Goal: Navigation & Orientation: Find specific page/section

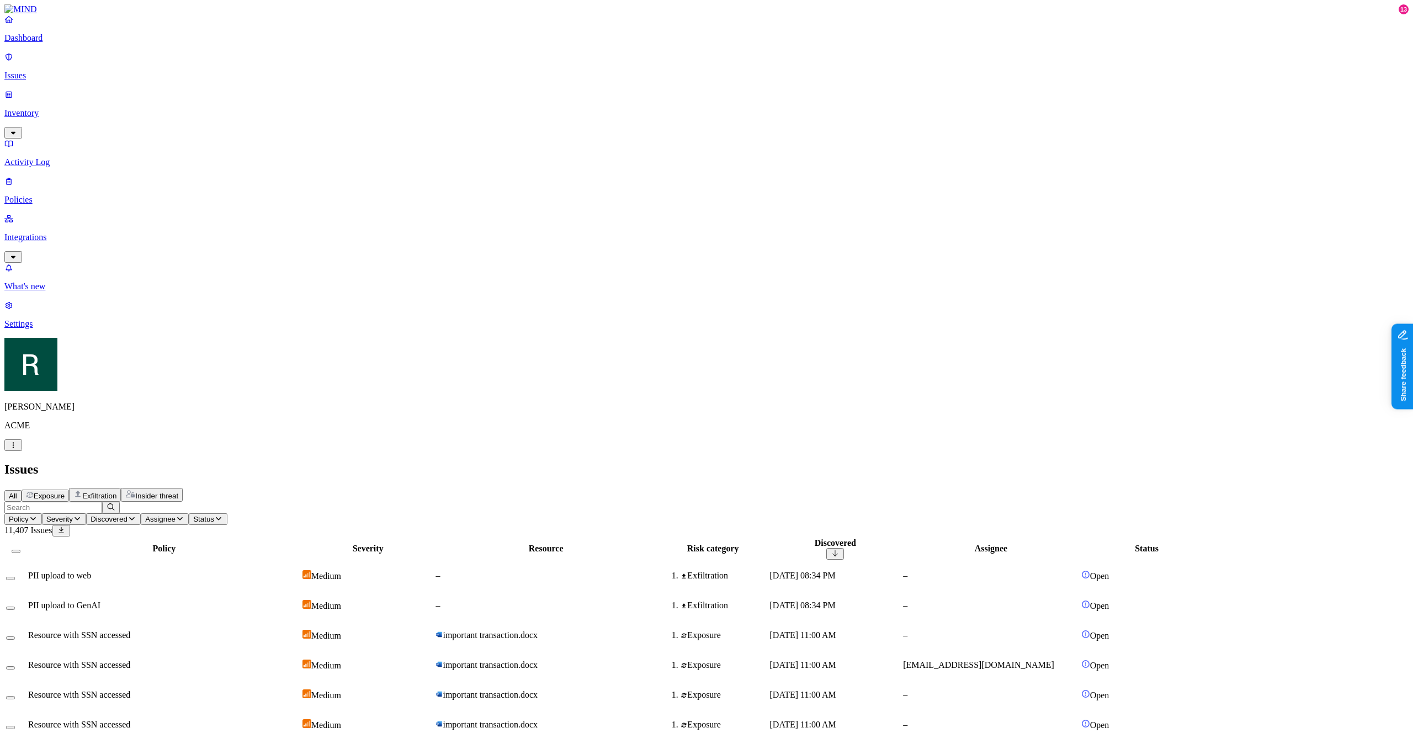
click at [65, 492] on span "Exposure" at bounding box center [49, 496] width 31 height 8
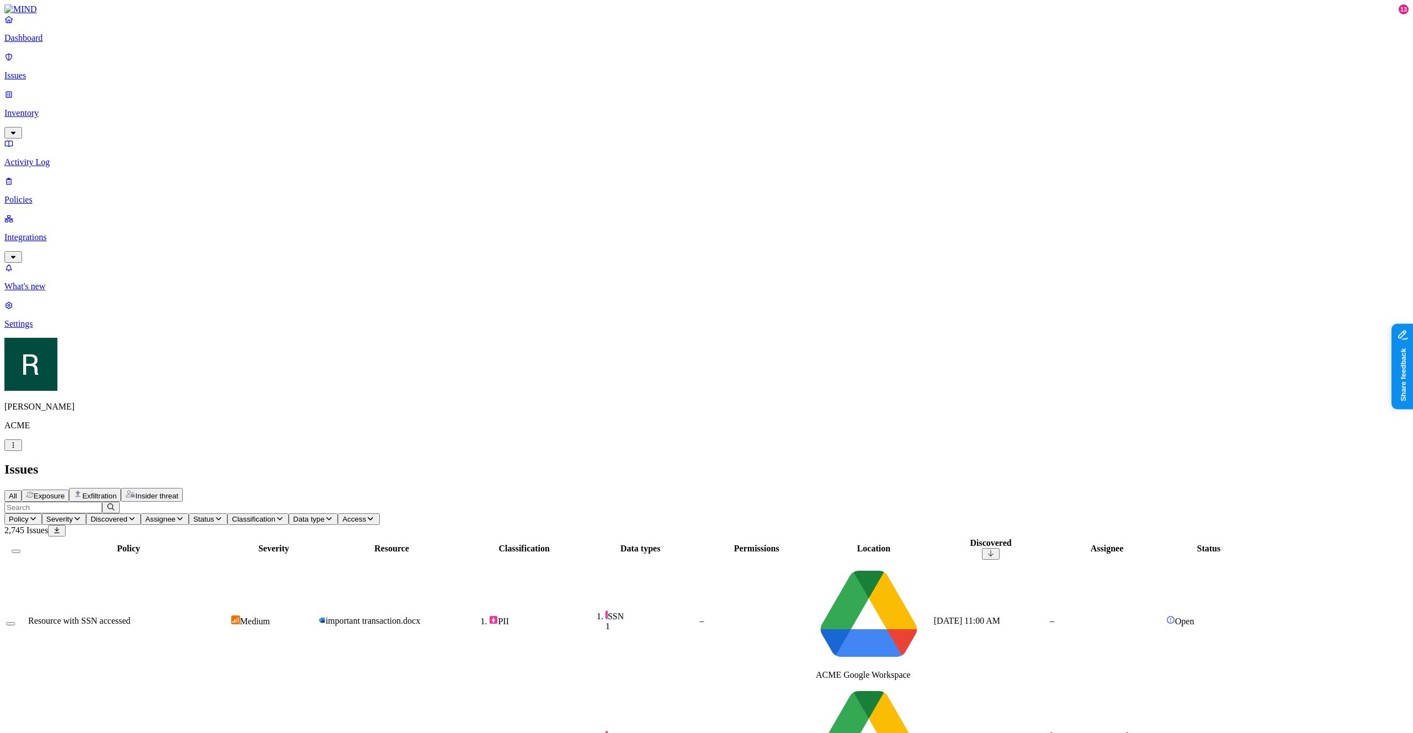
click at [17, 492] on span "All" at bounding box center [13, 496] width 8 height 8
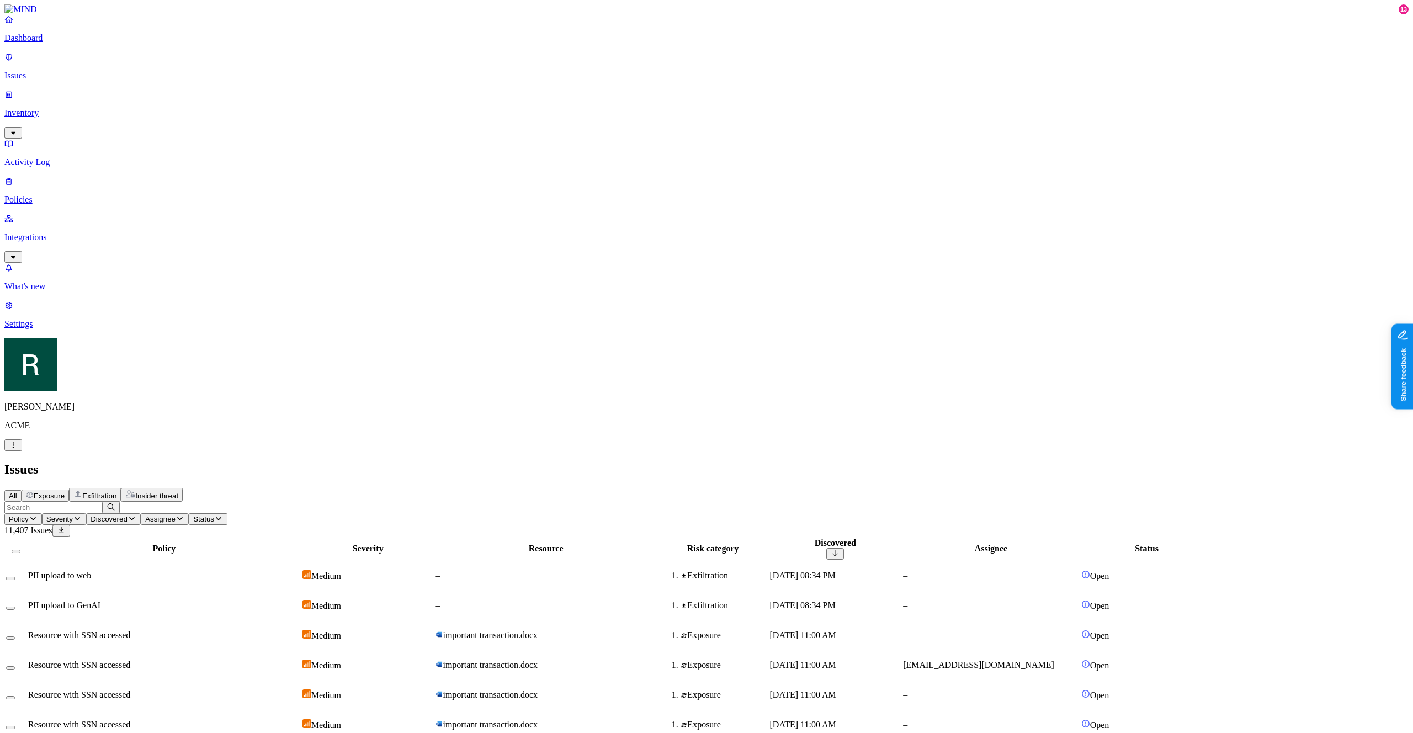
click at [65, 492] on span "Exposure" at bounding box center [49, 496] width 31 height 8
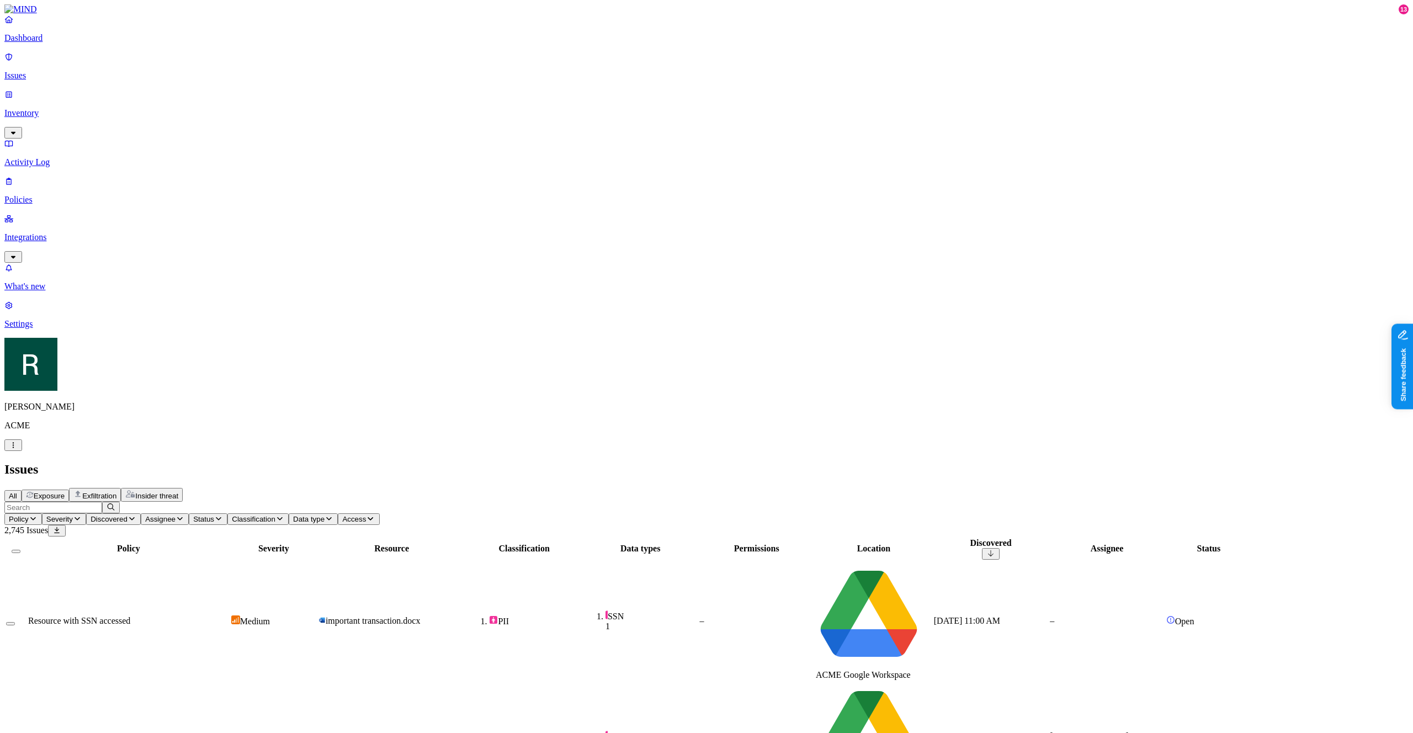
click at [116, 492] on span "Exfiltration" at bounding box center [99, 496] width 34 height 8
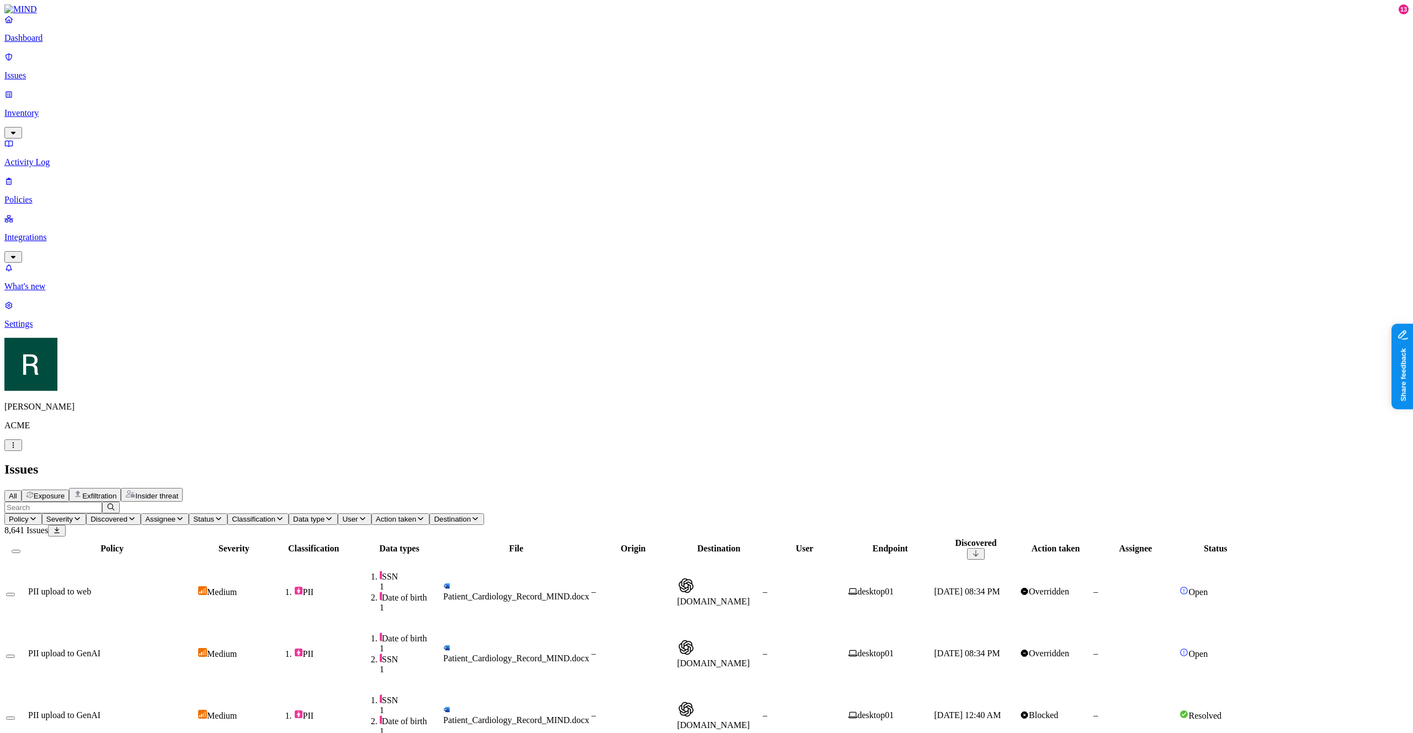
click at [79, 62] on link "Issues" at bounding box center [706, 66] width 1404 height 29
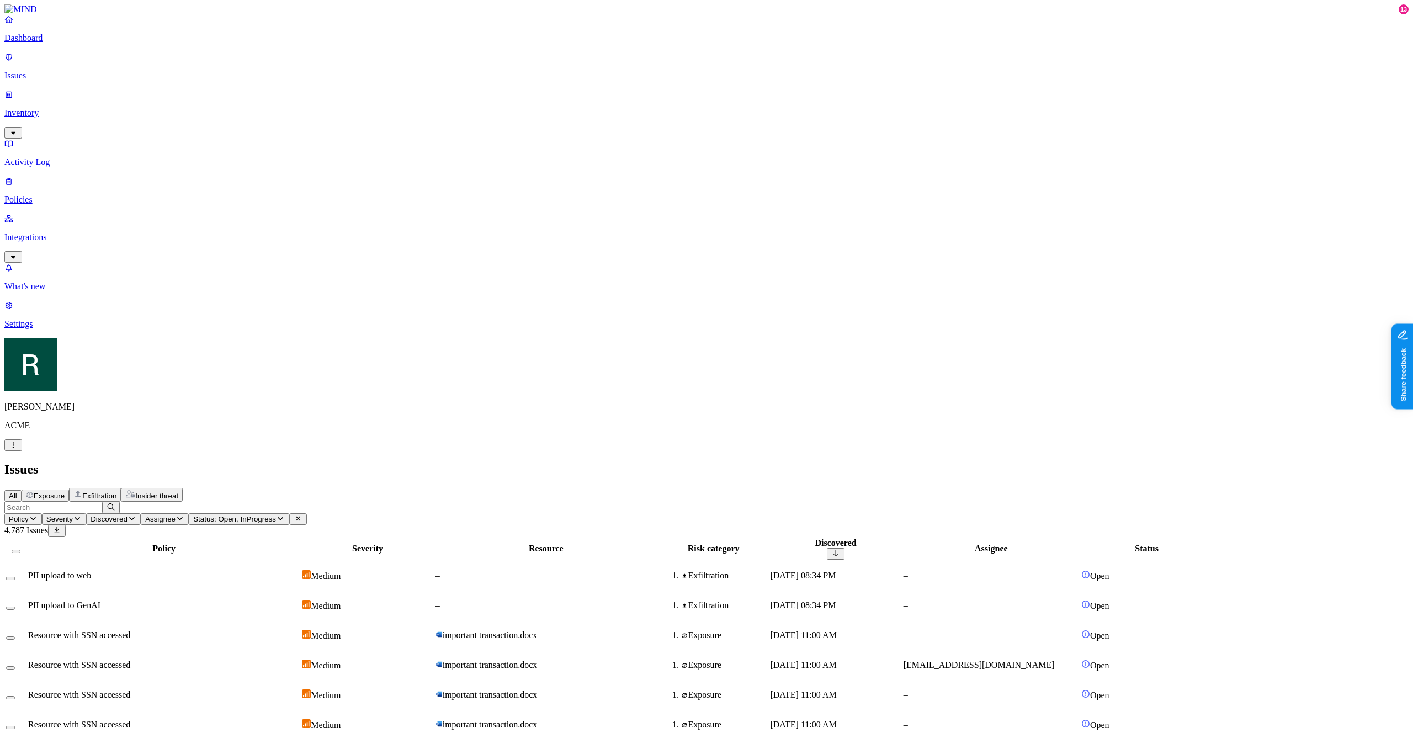
click at [79, 71] on p "Issues" at bounding box center [706, 76] width 1404 height 10
click at [75, 43] on p "Dashboard" at bounding box center [706, 38] width 1404 height 10
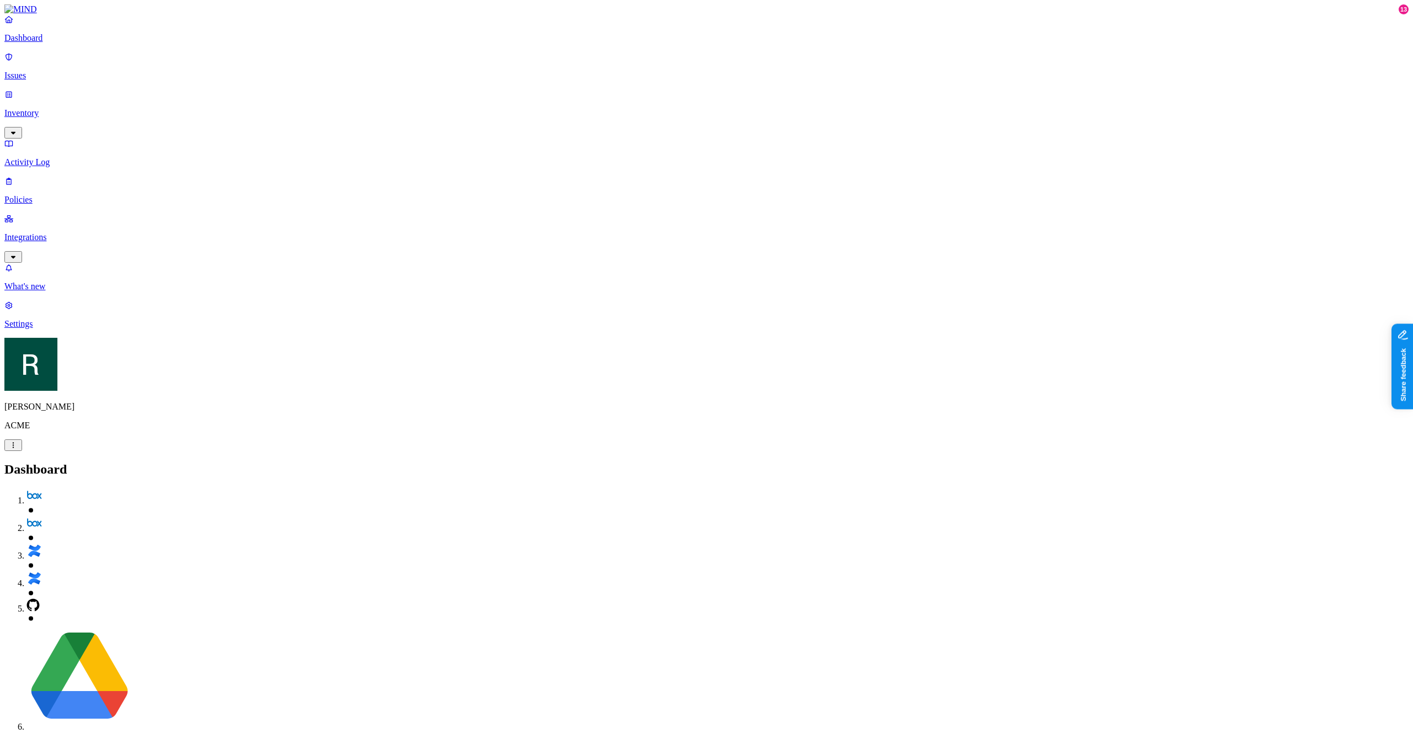
click at [70, 61] on link "Issues" at bounding box center [706, 66] width 1404 height 29
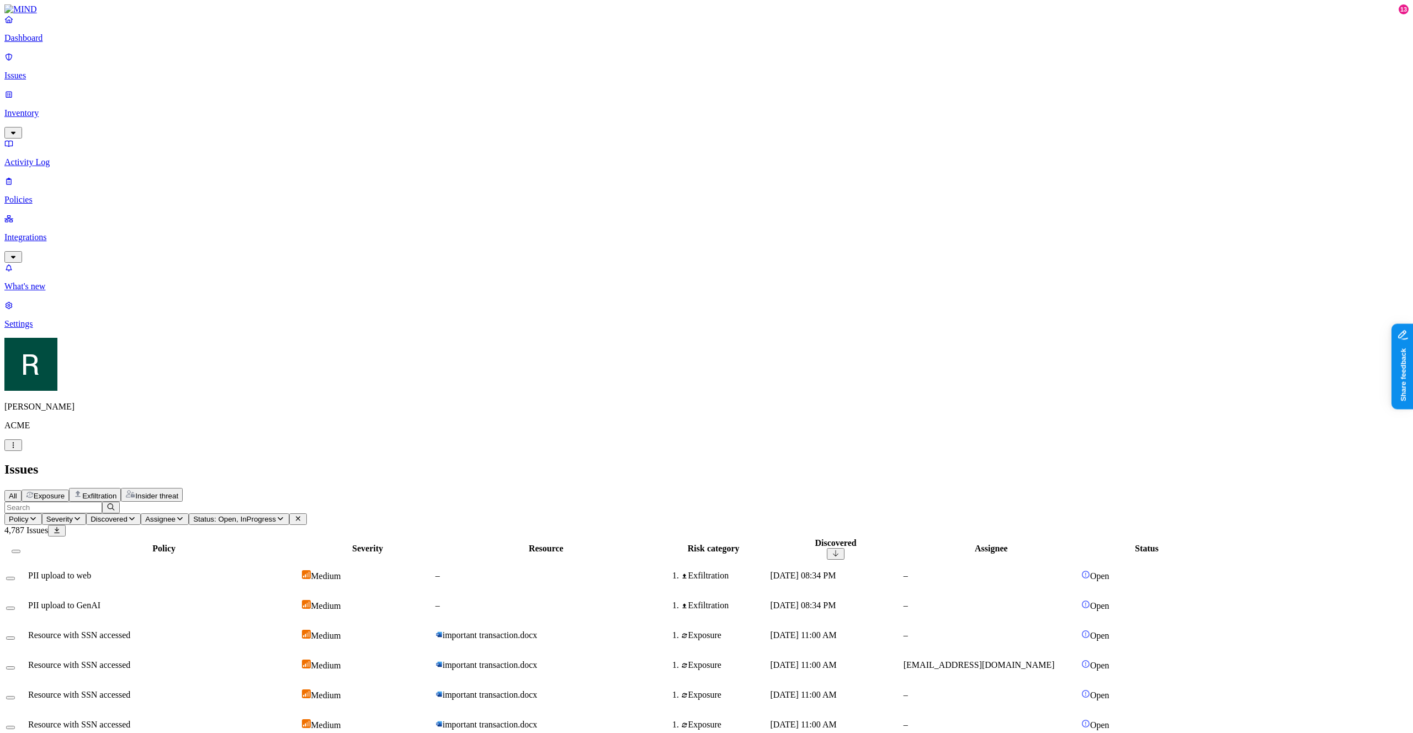
click at [82, 490] on icon "button" at bounding box center [77, 494] width 9 height 9
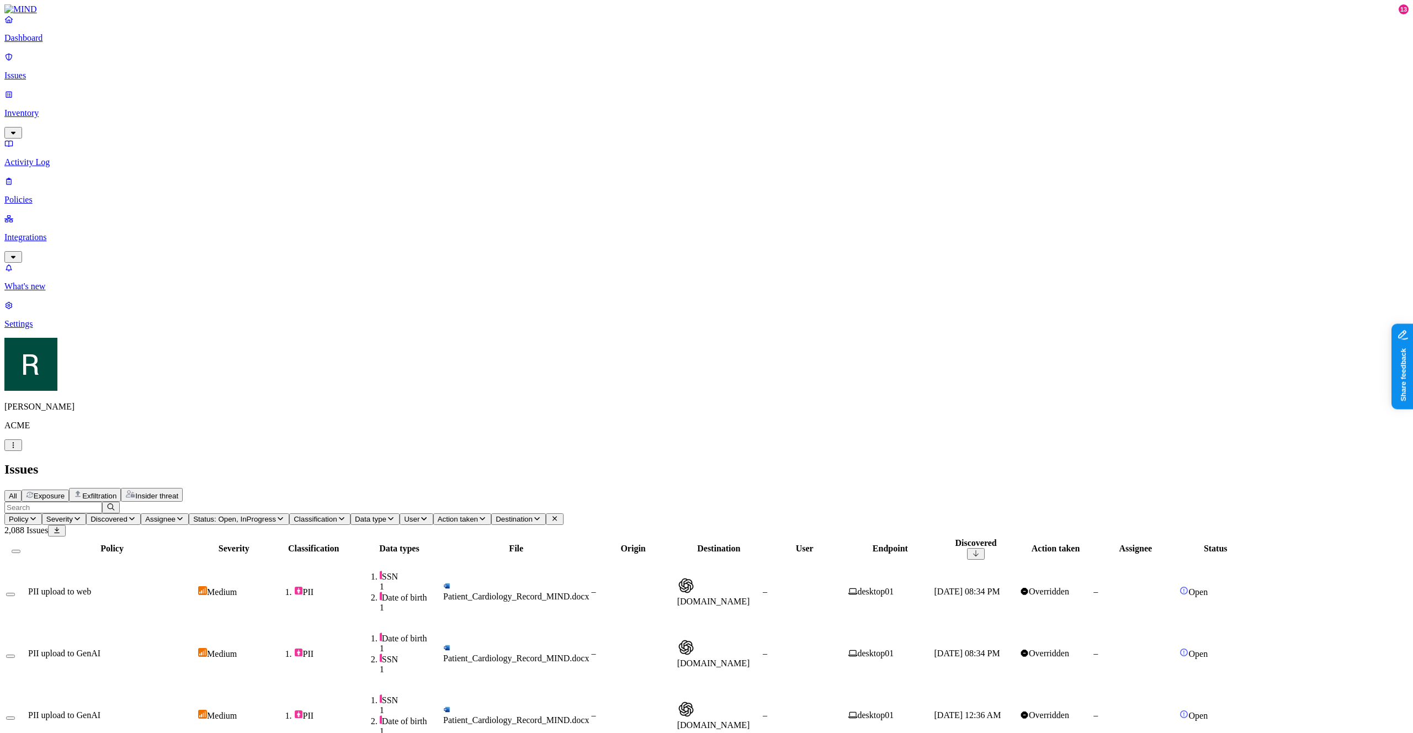
click at [87, 62] on link "Issues" at bounding box center [706, 66] width 1404 height 29
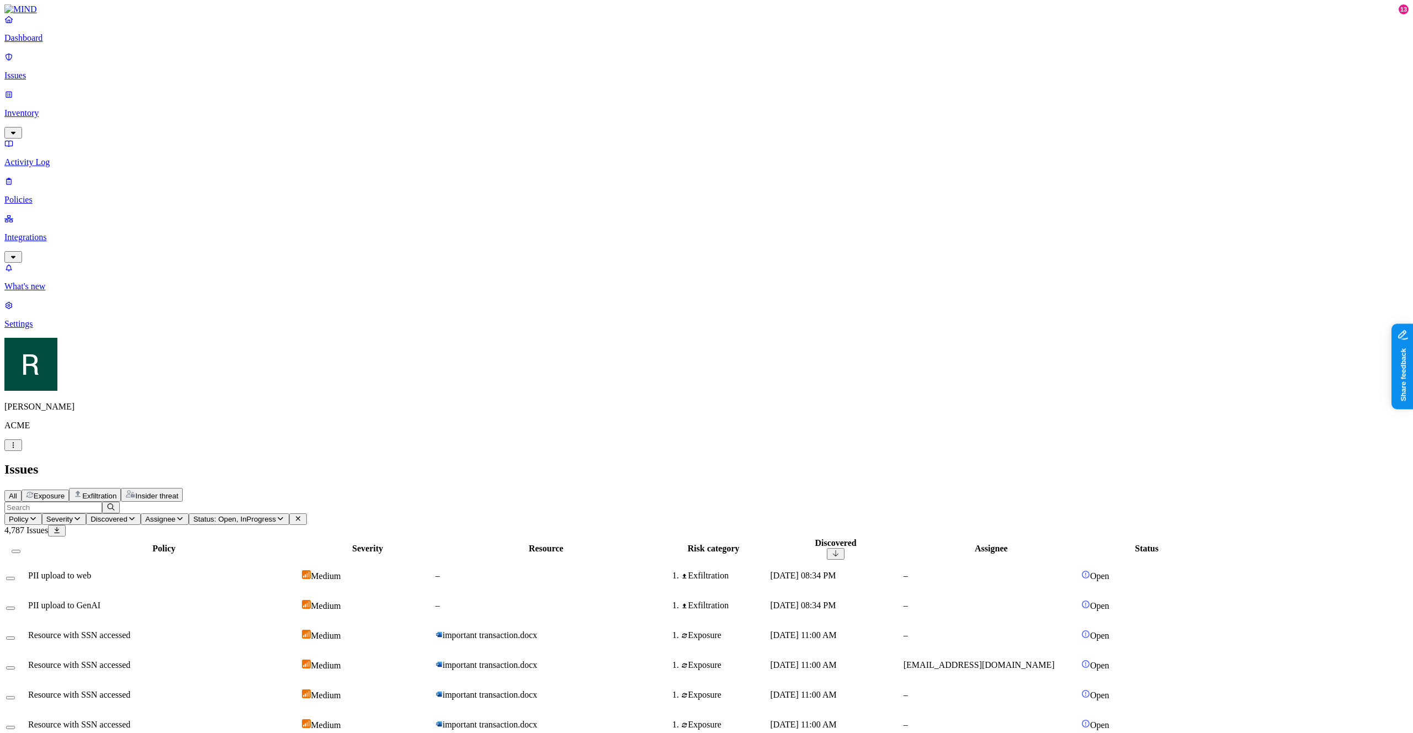
click at [17, 492] on span "All" at bounding box center [13, 496] width 8 height 8
click at [121, 488] on button "Exfiltration" at bounding box center [95, 495] width 52 height 14
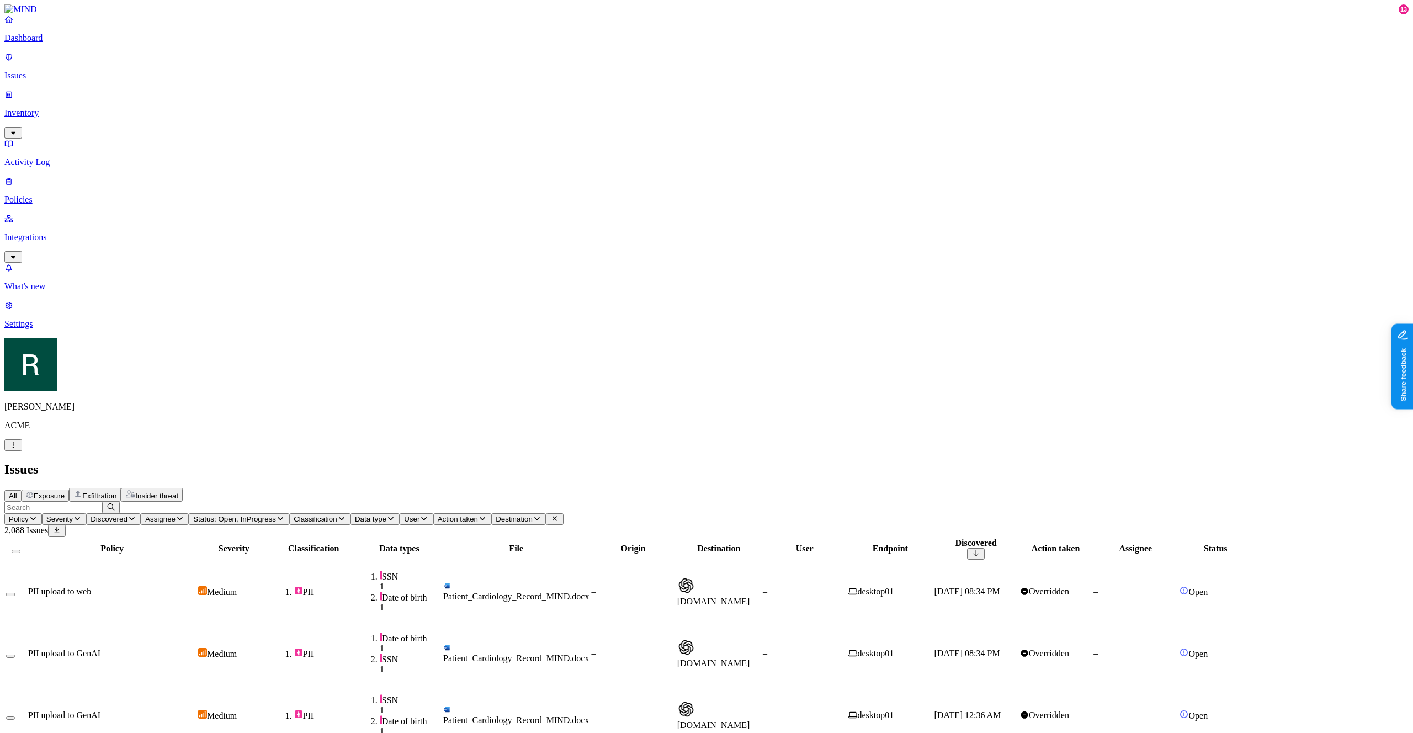
click at [59, 71] on p "Issues" at bounding box center [706, 76] width 1404 height 10
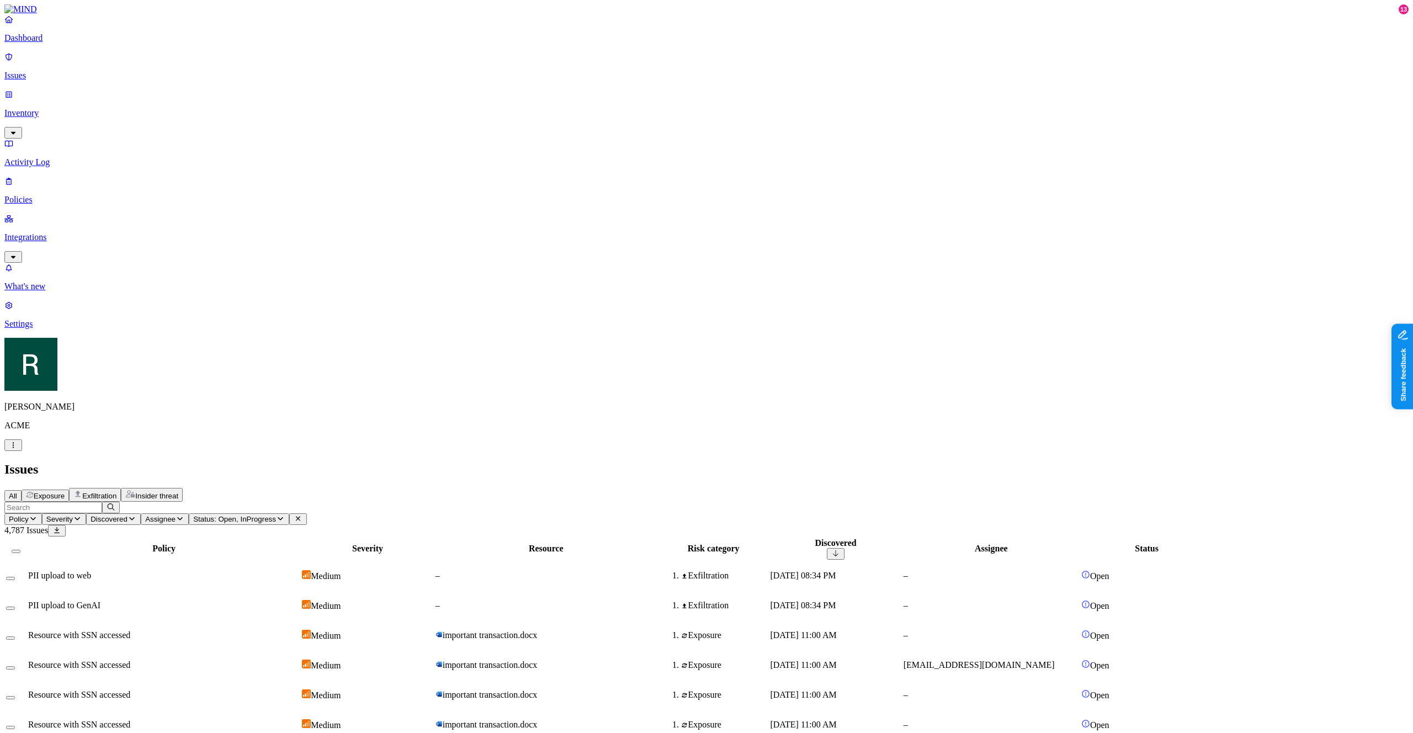
click at [22, 490] on button "All" at bounding box center [12, 496] width 17 height 12
click at [301, 462] on h2 "Issues" at bounding box center [706, 469] width 1404 height 15
click at [65, 491] on div "Exposure" at bounding box center [45, 495] width 39 height 9
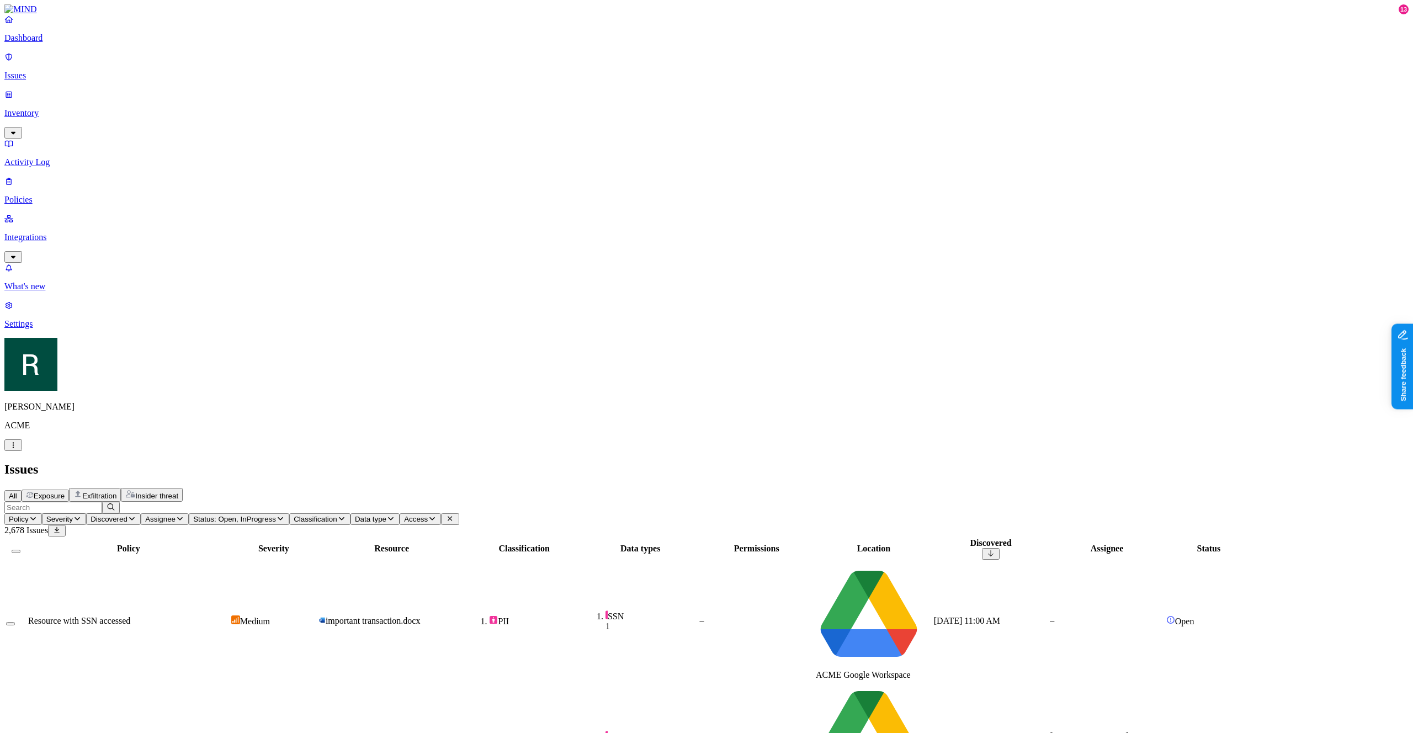
click at [116, 492] on span "Exfiltration" at bounding box center [99, 496] width 34 height 8
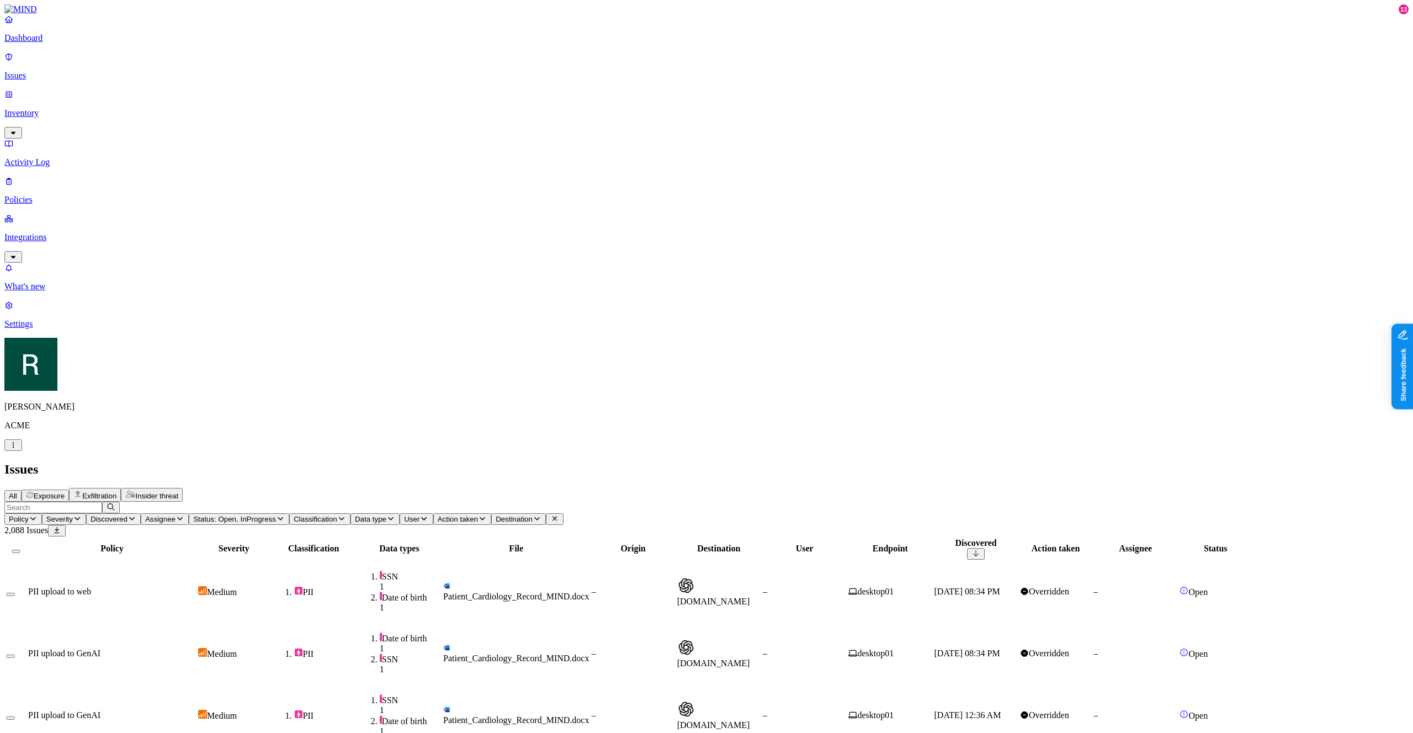
click at [65, 492] on span "Exposure" at bounding box center [49, 496] width 31 height 8
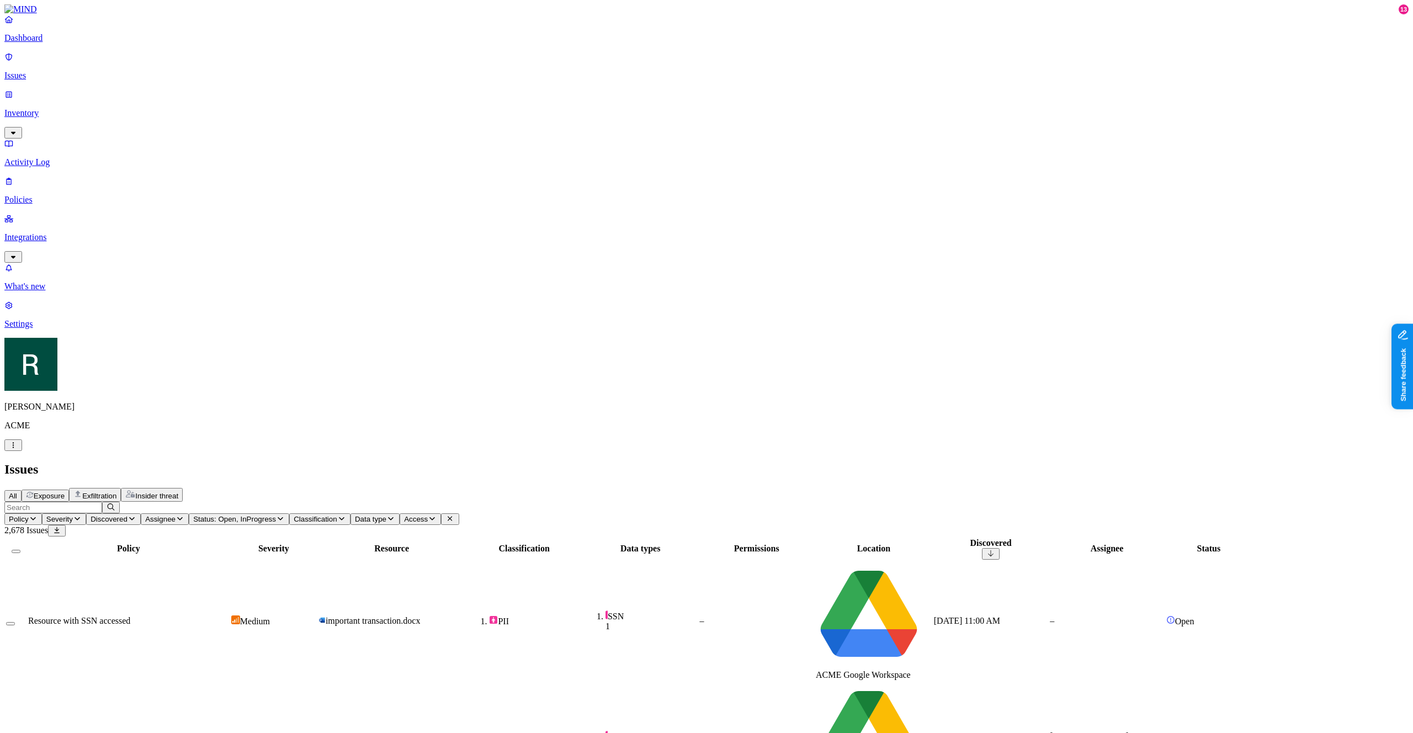
click at [210, 462] on h2 "Issues" at bounding box center [706, 469] width 1404 height 15
